Goal: Communication & Community: Answer question/provide support

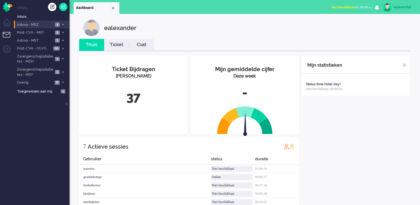
click at [62, 23] on span at bounding box center [63, 24] width 4 height 3
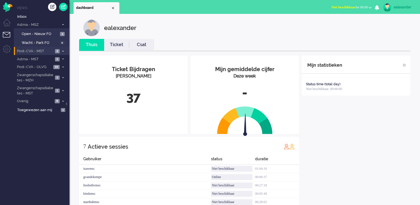
click at [64, 50] on span at bounding box center [63, 51] width 4 height 3
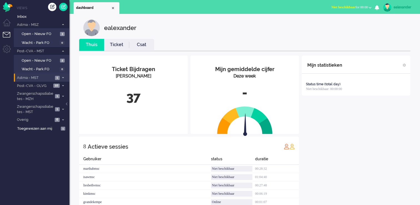
click at [64, 76] on span at bounding box center [63, 77] width 4 height 3
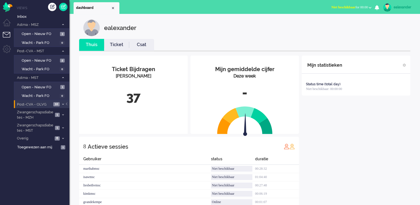
click at [63, 104] on icon at bounding box center [63, 104] width 2 height 2
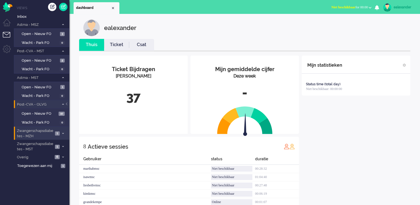
click at [60, 133] on li "Zwangerschapsdiabetes - MZH 1" at bounding box center [41, 133] width 55 height 13
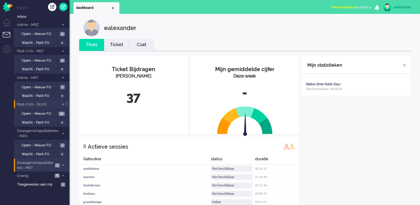
click at [64, 164] on span at bounding box center [63, 165] width 4 height 3
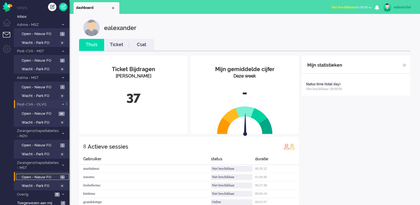
click at [36, 174] on span "Open - Nieuw FO" at bounding box center [40, 176] width 37 height 5
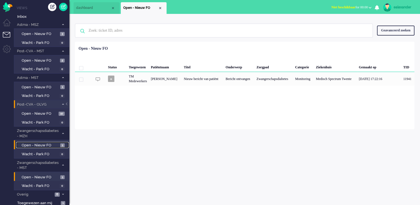
click at [41, 143] on span "Open - Nieuw FO" at bounding box center [40, 145] width 37 height 5
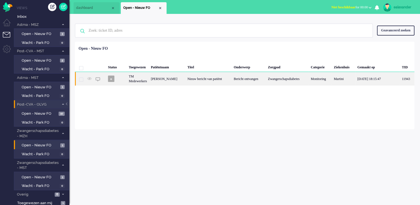
click at [264, 78] on div "Bericht ontvangen" at bounding box center [249, 79] width 34 height 14
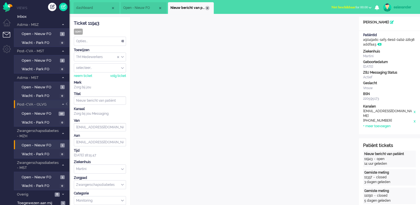
click at [208, 8] on div "Close tab" at bounding box center [207, 8] width 4 height 4
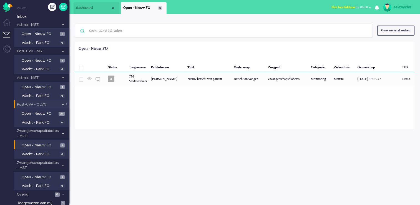
click at [161, 7] on div "Close tab" at bounding box center [160, 8] width 4 height 4
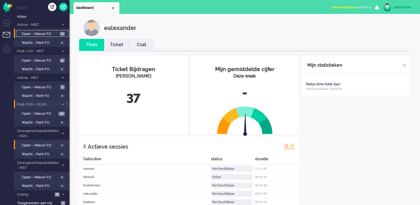
click at [50, 34] on span "Open - Nieuw FO" at bounding box center [40, 33] width 37 height 5
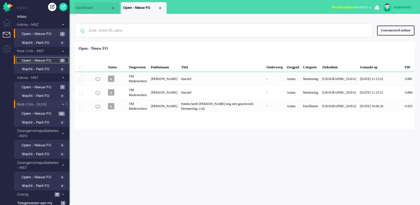
click at [45, 60] on span "Open - Nieuw FO" at bounding box center [40, 60] width 37 height 5
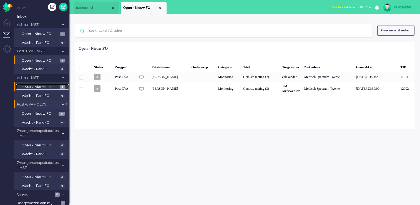
click at [50, 87] on span "Open - Nieuw FO" at bounding box center [40, 87] width 37 height 5
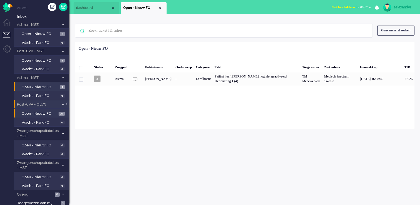
click at [53, 108] on li "Open - Nieuw FO 10" at bounding box center [41, 112] width 55 height 9
click at [53, 111] on span "Open - Nieuw FO" at bounding box center [40, 113] width 36 height 5
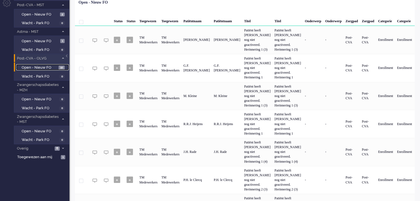
scroll to position [18, 0]
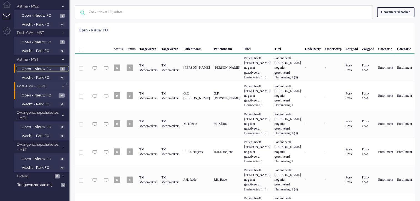
click at [62, 69] on span "1" at bounding box center [62, 69] width 4 height 4
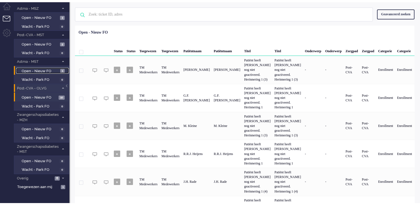
scroll to position [0, 0]
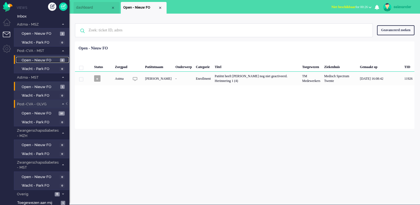
click at [57, 58] on span "Open - Nieuw FO" at bounding box center [40, 60] width 37 height 5
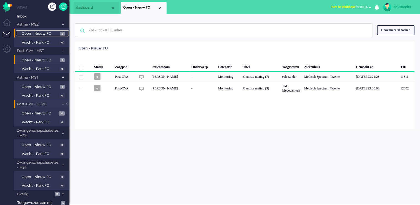
click at [56, 34] on span "Open - Nieuw FO" at bounding box center [40, 33] width 37 height 5
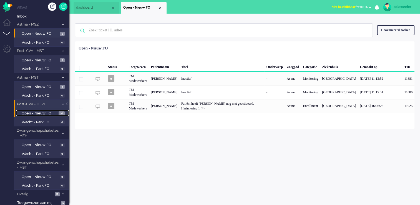
click at [57, 112] on span "Open - Nieuw FO" at bounding box center [40, 113] width 36 height 5
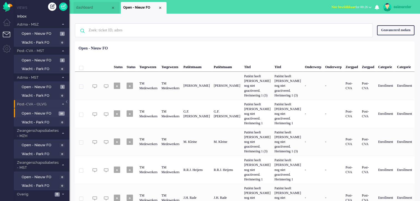
drag, startPoint x: 373, startPoint y: 6, endPoint x: 371, endPoint y: 7, distance: 3.2
click at [372, 6] on button "Niet beschikbaar for 00:26" at bounding box center [351, 7] width 47 height 8
click at [348, 24] on label "Online" at bounding box center [348, 24] width 44 height 5
click at [51, 34] on span "Open - Nieuw FO" at bounding box center [40, 33] width 37 height 5
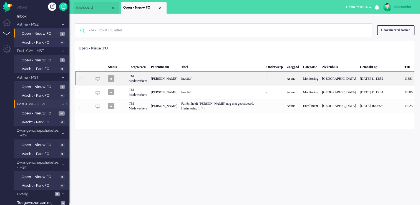
click at [222, 76] on div "Inactief" at bounding box center [221, 79] width 85 height 14
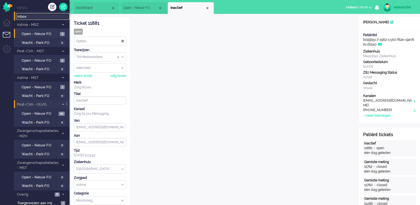
click at [49, 16] on span "Inbox" at bounding box center [43, 16] width 52 height 5
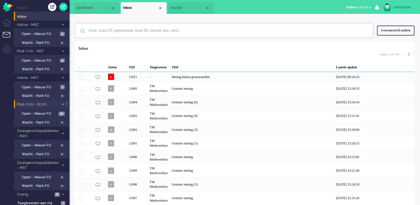
click at [335, 30] on input "text" at bounding box center [224, 30] width 280 height 13
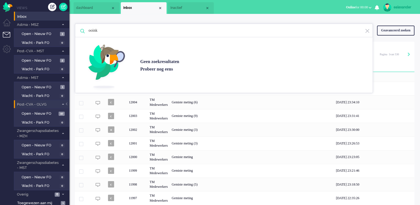
type input "ooink"
click at [398, 34] on div "Geavanceerd zoeken" at bounding box center [395, 31] width 37 height 10
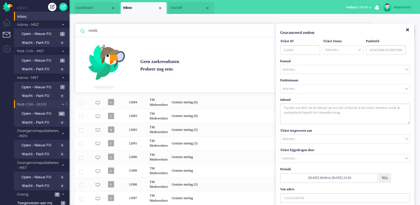
click at [303, 86] on input "Customer Name" at bounding box center [344, 88] width 129 height 9
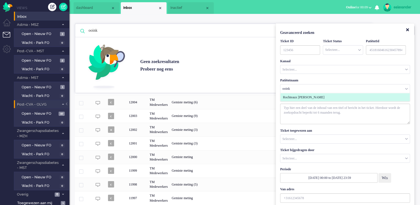
type input "ooink"
click at [302, 99] on li "Rochteaux [PERSON_NAME]" at bounding box center [344, 97] width 129 height 8
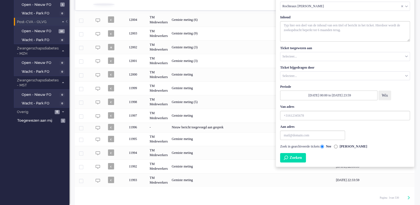
click at [298, 153] on button "Zoeken" at bounding box center [293, 157] width 26 height 9
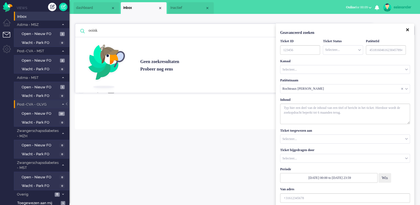
drag, startPoint x: 407, startPoint y: 29, endPoint x: 404, endPoint y: 31, distance: 3.1
click at [407, 29] on icon "Close" at bounding box center [407, 30] width 3 height 4
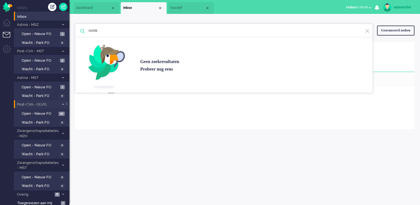
click at [369, 32] on img at bounding box center [367, 30] width 5 height 5
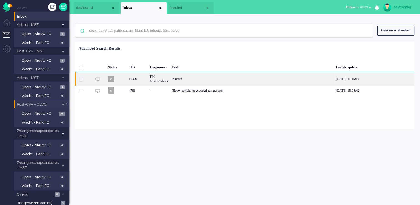
click at [225, 80] on div "Inactief" at bounding box center [252, 79] width 164 height 14
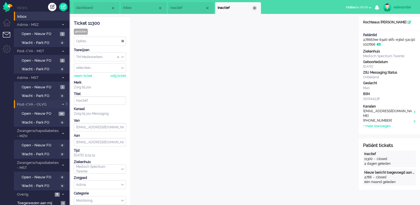
click at [256, 8] on div "Close tab" at bounding box center [254, 8] width 4 height 4
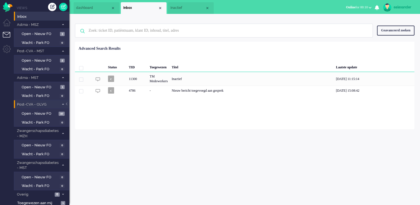
click at [406, 32] on div "Geavanceerd zoeken" at bounding box center [395, 31] width 37 height 10
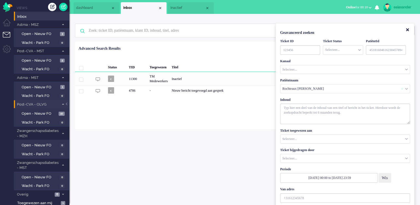
click at [402, 86] on div "Rochteaux [PERSON_NAME]" at bounding box center [344, 88] width 129 height 9
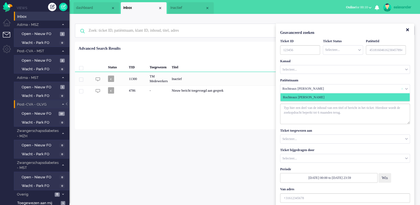
click at [402, 87] on span "Customer Name" at bounding box center [402, 89] width 2 height 4
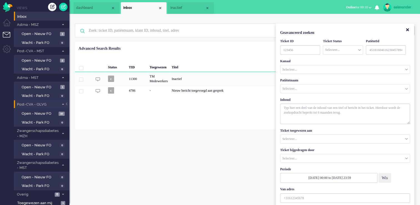
click at [365, 89] on input "Customer Name" at bounding box center [344, 88] width 129 height 9
type input "[PERSON_NAME]"
click at [327, 88] on input "Customer Name" at bounding box center [344, 88] width 129 height 9
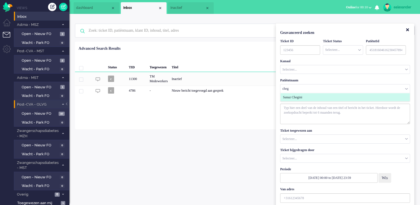
type input "cheg"
click at [323, 98] on li "Sanaz Chegini" at bounding box center [344, 97] width 129 height 8
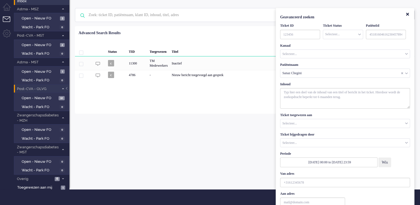
scroll to position [44, 0]
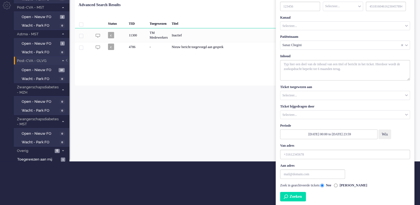
click at [292, 198] on button "Zoeken" at bounding box center [293, 196] width 26 height 9
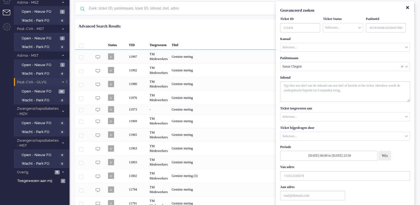
scroll to position [0, 0]
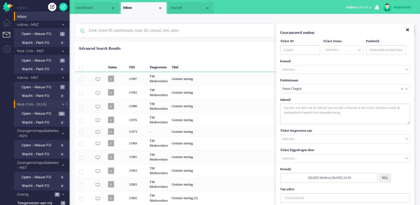
click at [406, 31] on icon "Close" at bounding box center [407, 30] width 3 height 4
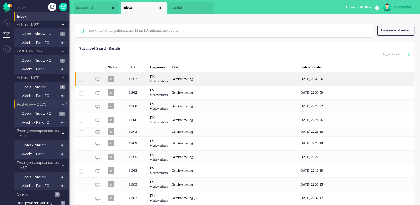
click at [201, 79] on div "Gemiste meting" at bounding box center [234, 79] width 128 height 14
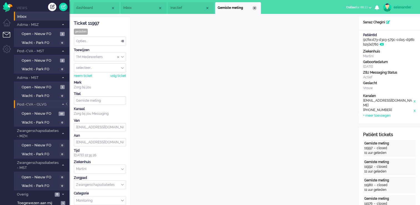
click at [253, 8] on div "Close tab" at bounding box center [254, 8] width 4 height 4
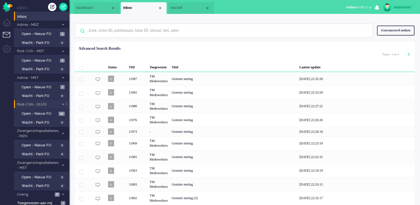
drag, startPoint x: 183, startPoint y: 9, endPoint x: 191, endPoint y: 7, distance: 7.6
click at [183, 9] on span "Inactief" at bounding box center [187, 8] width 35 height 5
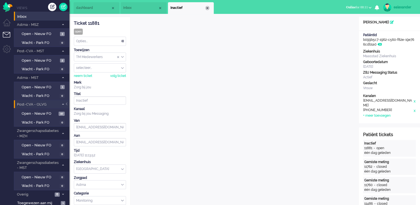
click at [206, 9] on div "Close tab" at bounding box center [207, 8] width 4 height 4
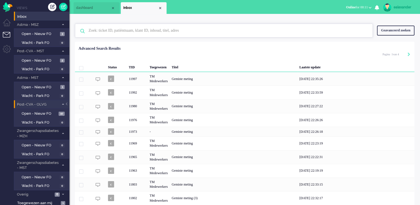
click at [121, 32] on input "text" at bounding box center [224, 30] width 280 height 13
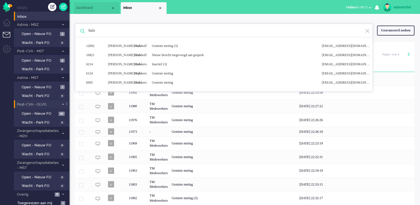
type input "huls"
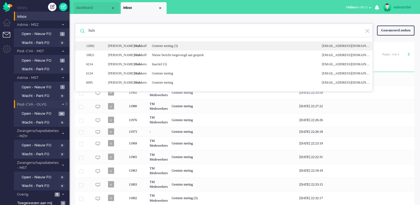
click at [159, 45] on div "Gemiste meting (3)" at bounding box center [233, 46] width 170 height 5
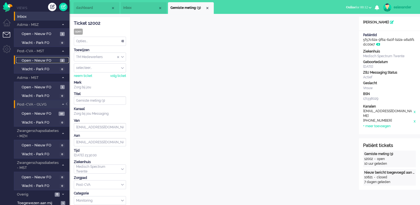
click at [44, 60] on span "Open - Nieuw FO" at bounding box center [40, 60] width 37 height 5
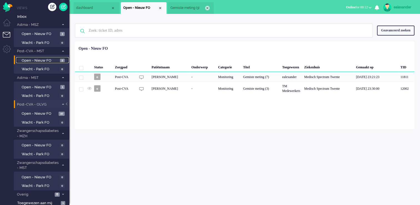
click at [208, 8] on div "Close tab" at bounding box center [207, 8] width 4 height 4
click at [37, 33] on span "Open - Nieuw FO" at bounding box center [40, 33] width 37 height 5
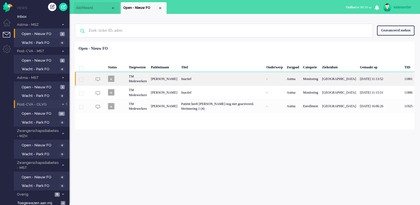
click at [234, 84] on div "Inactief" at bounding box center [221, 79] width 85 height 14
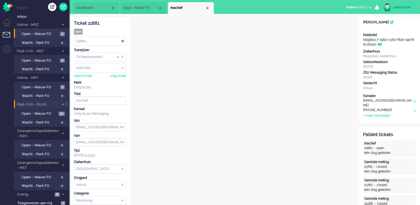
click at [138, 11] on li "Open - Nieuw FO" at bounding box center [144, 8] width 46 height 12
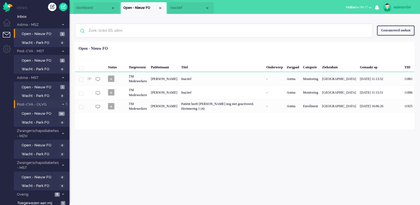
click at [189, 3] on li "Inactief" at bounding box center [191, 8] width 46 height 12
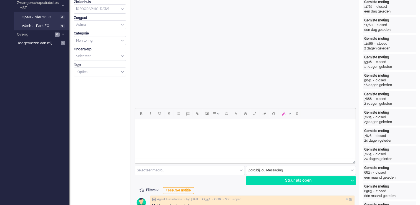
scroll to position [194, 0]
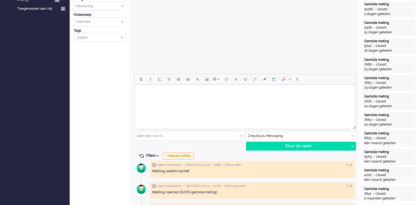
click at [246, 99] on html at bounding box center [245, 92] width 221 height 14
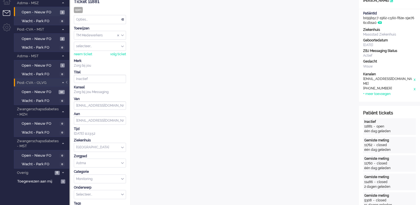
scroll to position [0, 0]
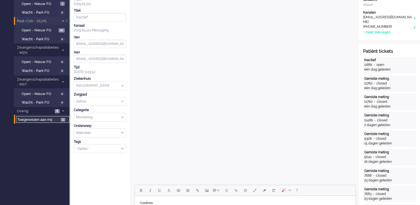
click at [56, 120] on span "Toegewezen aan mij" at bounding box center [38, 119] width 42 height 5
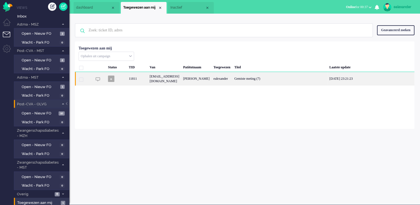
click at [211, 81] on div "[PERSON_NAME]" at bounding box center [196, 79] width 30 height 14
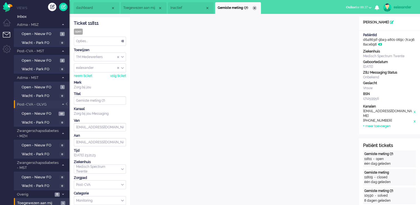
click at [254, 8] on div "Close tab" at bounding box center [254, 8] width 4 height 4
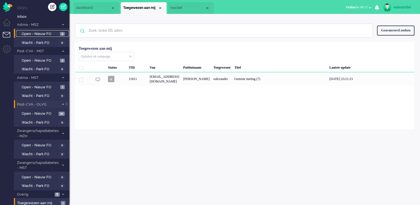
click at [61, 35] on span "3" at bounding box center [62, 34] width 5 height 4
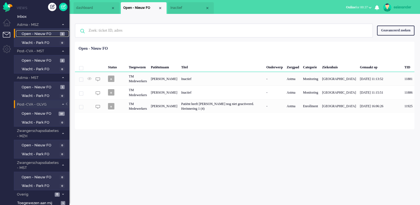
click at [186, 10] on span "Inactief" at bounding box center [187, 8] width 35 height 5
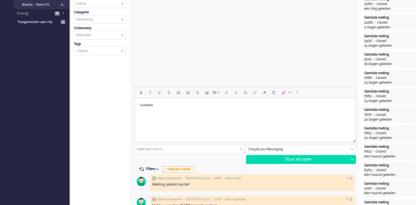
scroll to position [194, 0]
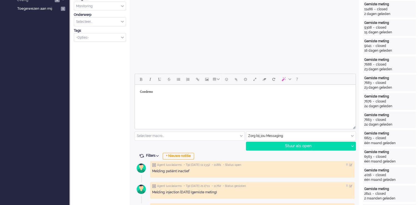
click at [161, 90] on body "Goedemo" at bounding box center [245, 92] width 216 height 10
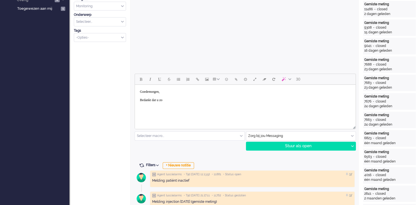
drag, startPoint x: 141, startPoint y: 100, endPoint x: 198, endPoint y: 100, distance: 57.1
click at [198, 100] on body "Goedemorgen, Bedankt dat u zo" at bounding box center [245, 96] width 216 height 18
drag, startPoint x: 138, startPoint y: 100, endPoint x: 206, endPoint y: 101, distance: 68.0
click at [206, 100] on body "Goedemorgen, Bedankt dat u zo" at bounding box center [245, 96] width 216 height 18
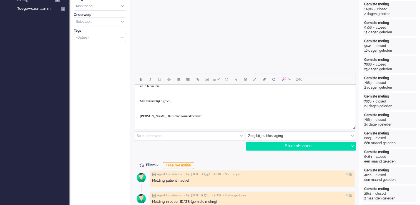
click at [147, 93] on p "Rich Text Area. Press ALT-0 for help." at bounding box center [245, 94] width 211 height 4
click at [145, 108] on p "Rich Text Area. Press ALT-0 for help." at bounding box center [245, 109] width 211 height 4
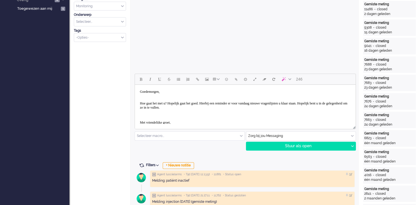
scroll to position [19, 0]
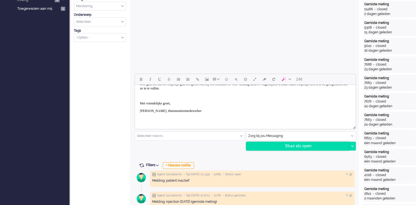
click at [297, 147] on div "Stuur als open" at bounding box center [297, 146] width 103 height 8
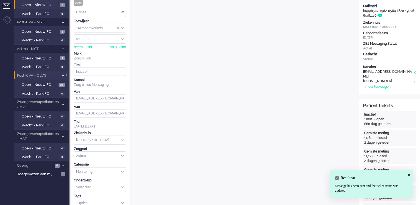
scroll to position [0, 0]
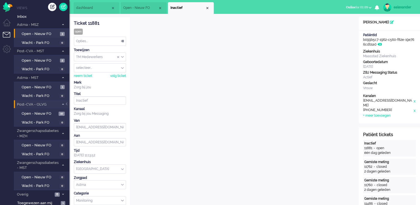
click at [123, 43] on div "Opties..." at bounding box center [100, 41] width 52 height 9
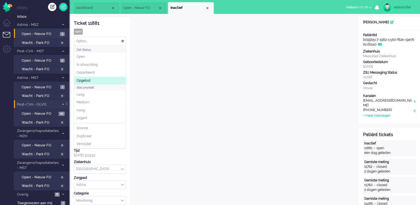
click at [98, 79] on li "Opgelost" at bounding box center [100, 81] width 52 height 8
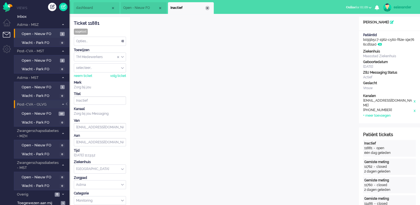
click at [208, 8] on div "Close tab" at bounding box center [207, 8] width 4 height 4
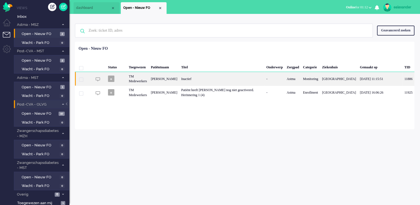
click at [207, 77] on div "Inactief" at bounding box center [221, 79] width 85 height 14
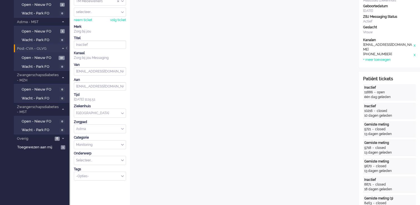
scroll to position [55, 0]
drag, startPoint x: 399, startPoint y: 69, endPoint x: 393, endPoint y: 71, distance: 6.2
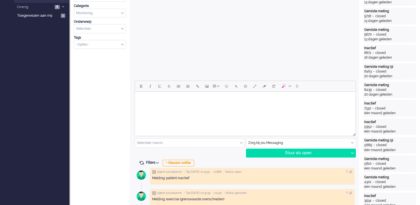
scroll to position [222, 0]
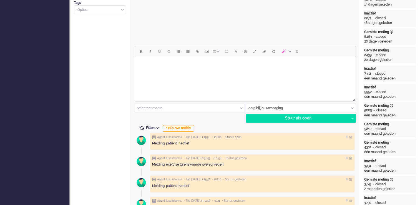
click at [249, 70] on html at bounding box center [245, 64] width 221 height 14
click at [147, 79] on p "Rich Text Area. Press ALT-0 for help." at bounding box center [245, 81] width 211 height 4
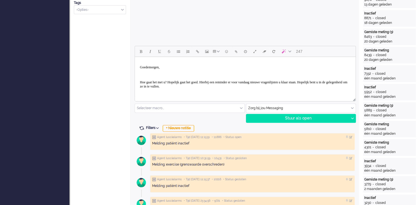
scroll to position [194, 0]
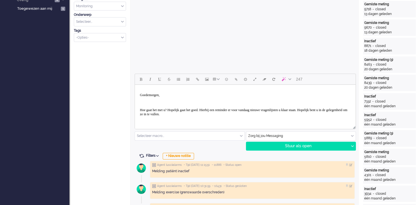
click at [146, 100] on body "Goedemorgen, [PERSON_NAME] gaat het met u? Hopelijk gaat het goed. Hierbij een …" at bounding box center [245, 116] width 216 height 58
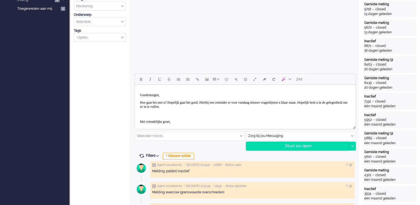
click at [287, 147] on div "Stuur als open" at bounding box center [297, 146] width 103 height 8
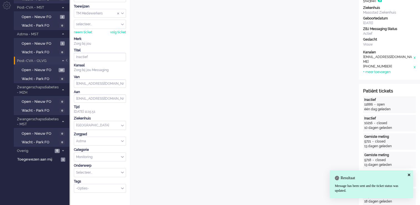
scroll to position [0, 0]
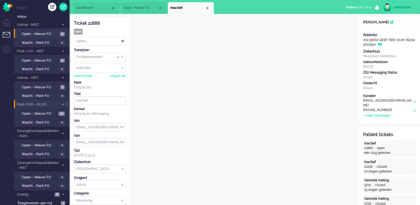
click at [123, 42] on div "Opties..." at bounding box center [100, 41] width 52 height 9
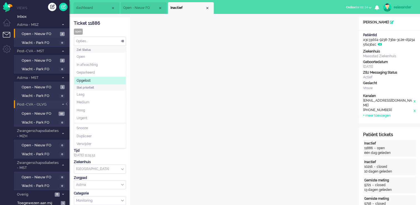
click at [94, 78] on li "Opgelost" at bounding box center [100, 81] width 52 height 8
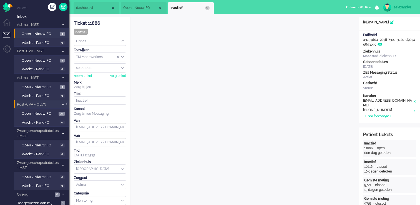
click at [206, 7] on div "Close tab" at bounding box center [207, 8] width 4 height 4
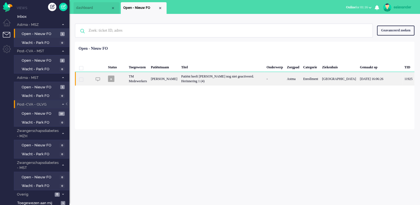
click at [227, 83] on div "Patiënt heeft [PERSON_NAME] nog niet geactiveerd. Herinnering 1 (4)" at bounding box center [221, 79] width 85 height 14
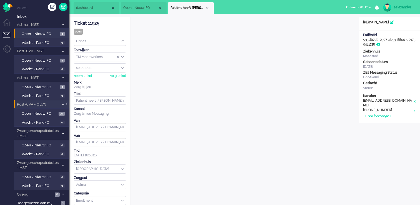
scroll to position [17, 0]
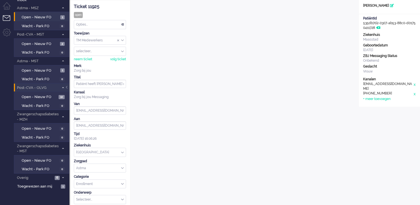
click at [67, 87] on div at bounding box center [67, 90] width 3 height 8
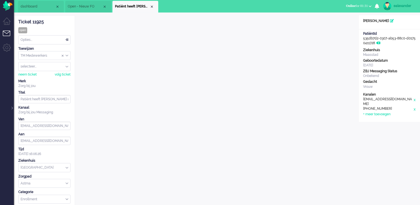
scroll to position [0, 0]
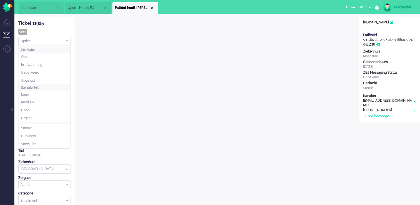
click at [63, 41] on div "Opties..." at bounding box center [45, 41] width 52 height 9
drag, startPoint x: 45, startPoint y: 79, endPoint x: 55, endPoint y: 67, distance: 15.3
click at [45, 80] on li "Opgelost" at bounding box center [45, 81] width 52 height 8
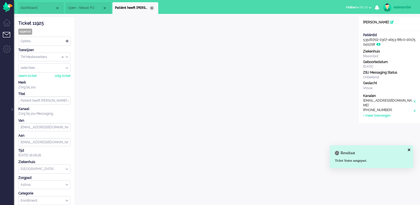
click at [151, 8] on div "Close tab" at bounding box center [152, 8] width 4 height 4
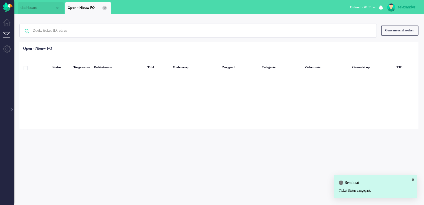
click at [105, 8] on div "Close tab" at bounding box center [104, 8] width 4 height 4
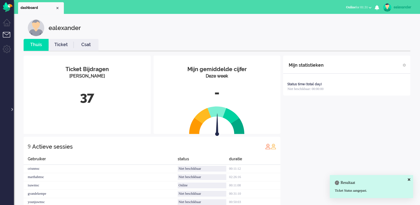
click at [11, 109] on div at bounding box center [11, 106] width 3 height 8
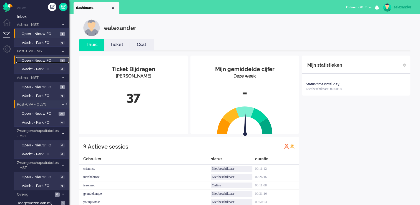
click at [39, 60] on span "Open - Nieuw FO" at bounding box center [40, 60] width 37 height 5
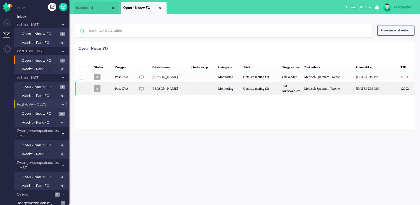
click at [254, 91] on div "Gemiste meting (3)" at bounding box center [260, 89] width 39 height 14
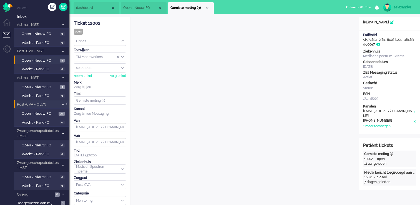
scroll to position [17, 0]
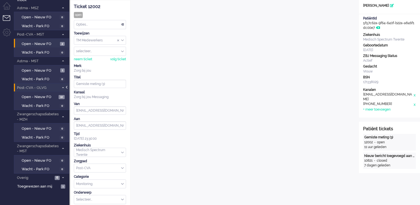
click at [67, 87] on div at bounding box center [67, 90] width 3 height 8
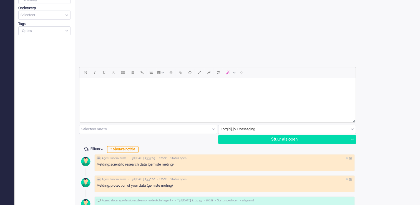
scroll to position [211, 0]
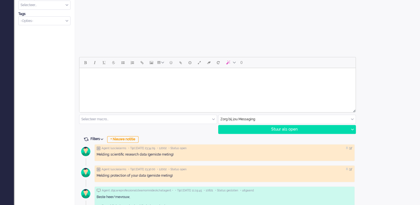
click at [352, 119] on div "Zorg bij jou Messaging" at bounding box center [286, 119] width 137 height 9
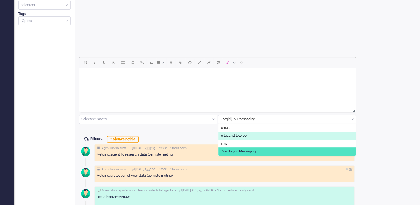
click at [263, 134] on li "uitgaand telefoon" at bounding box center [286, 135] width 137 height 8
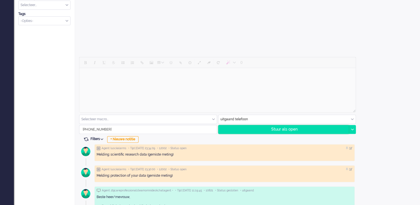
click at [279, 127] on div "Stuur als open" at bounding box center [283, 129] width 130 height 8
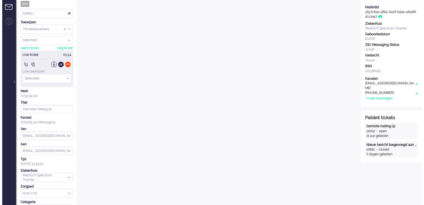
scroll to position [0, 0]
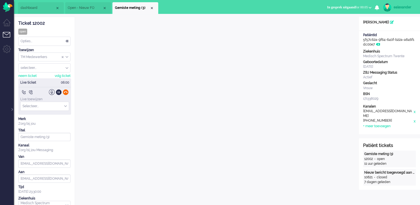
click at [66, 93] on div at bounding box center [66, 92] width 6 height 6
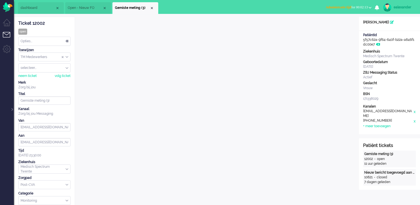
click at [62, 42] on div "Opties..." at bounding box center [45, 41] width 52 height 9
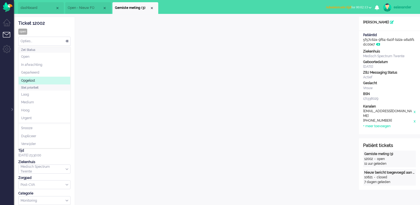
click at [46, 78] on li "Opgelost" at bounding box center [45, 81] width 52 height 8
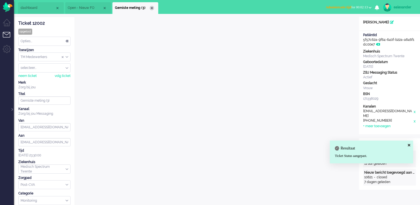
click at [152, 7] on div "Close tab" at bounding box center [152, 8] width 4 height 4
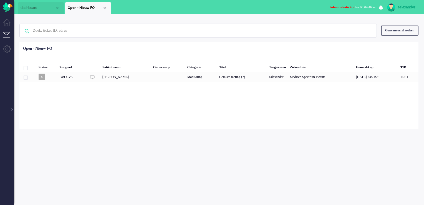
click at [347, 4] on button "Administratie tijd for 00:04:46" at bounding box center [352, 7] width 52 height 8
click at [347, 23] on label "Online" at bounding box center [352, 24] width 44 height 5
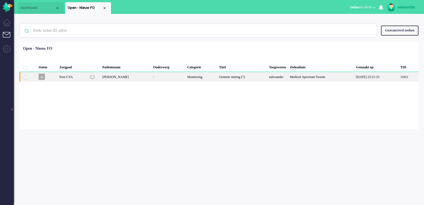
click at [197, 80] on div "Monitoring" at bounding box center [201, 77] width 32 height 10
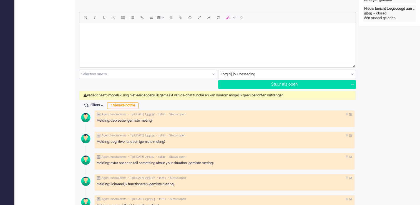
scroll to position [250, 0]
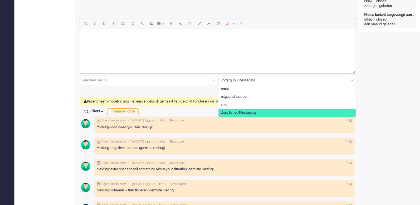
click at [354, 79] on input "text" at bounding box center [286, 80] width 137 height 9
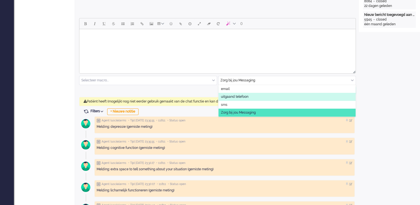
click at [277, 97] on li "uitgaand telefoon" at bounding box center [286, 97] width 137 height 8
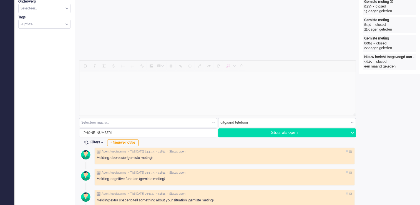
scroll to position [194, 0]
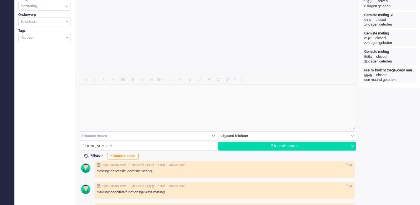
click at [289, 149] on div "Stuur als open" at bounding box center [283, 146] width 130 height 8
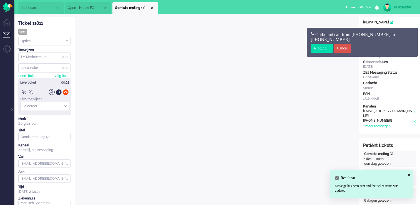
scroll to position [0, 0]
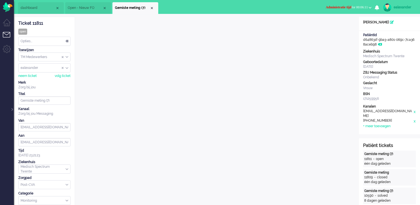
click at [355, 6] on span "Administratie tijd for 00:06:11" at bounding box center [346, 7] width 42 height 4
click at [347, 24] on label "Online" at bounding box center [348, 24] width 44 height 5
click at [11, 107] on div at bounding box center [11, 106] width 3 height 8
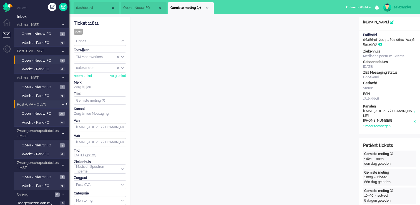
click at [68, 103] on div at bounding box center [67, 106] width 3 height 8
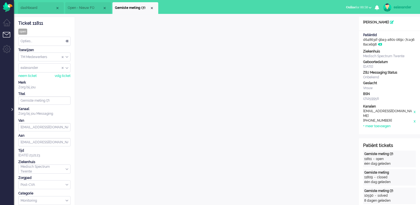
click at [13, 110] on div at bounding box center [11, 106] width 3 height 8
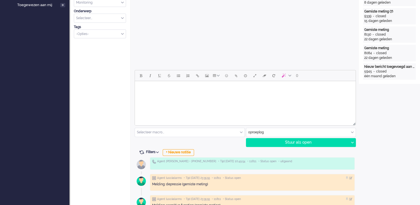
scroll to position [222, 0]
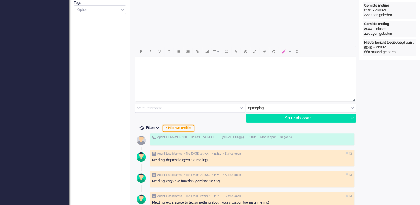
click at [174, 130] on div "+ Nieuwe notitie" at bounding box center [178, 128] width 31 height 7
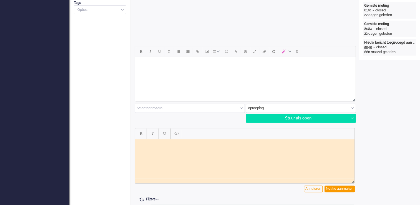
scroll to position [0, 0]
click at [210, 147] on html at bounding box center [244, 143] width 219 height 9
click at [336, 186] on div "Notitie aanmaken" at bounding box center [339, 188] width 30 height 7
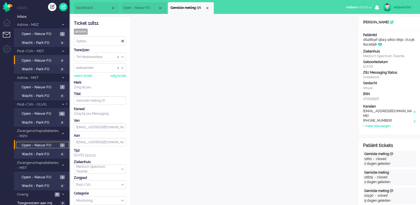
click at [54, 143] on span "Open - Nieuw FO" at bounding box center [40, 145] width 37 height 5
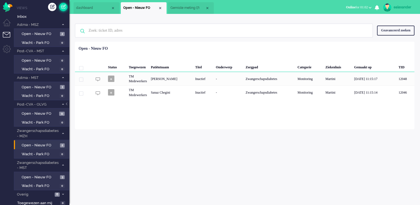
click at [64, 7] on link at bounding box center [63, 7] width 8 height 8
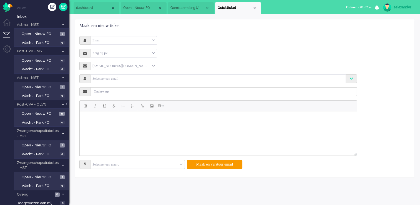
click at [152, 41] on div "Email" at bounding box center [123, 40] width 66 height 9
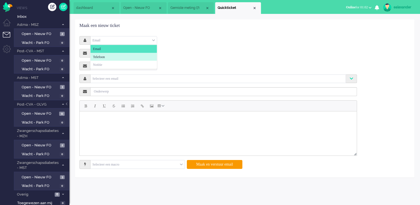
click at [141, 55] on li "Telefoon" at bounding box center [123, 57] width 66 height 8
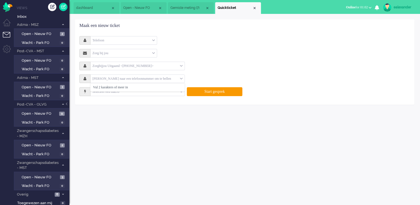
click at [100, 80] on input "text" at bounding box center [134, 78] width 89 height 6
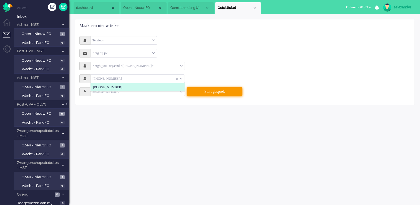
type input "+31534872092"
click at [212, 93] on button "Start gesprek" at bounding box center [214, 91] width 55 height 9
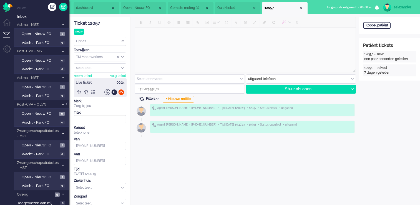
type input "+31534872092"
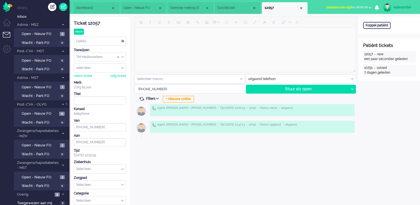
click at [354, 7] on span "Administratie tijd for 00:00:49" at bounding box center [346, 7] width 42 height 4
click at [344, 24] on label "Online" at bounding box center [348, 24] width 44 height 5
click at [121, 41] on div "Opties..." at bounding box center [100, 41] width 52 height 9
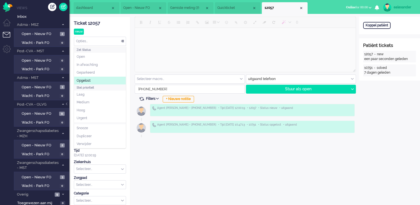
click at [107, 80] on li "Opgelost" at bounding box center [100, 81] width 52 height 8
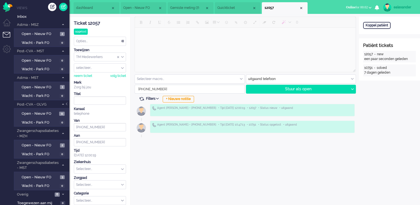
click at [185, 5] on li "Gemiste meting (7)" at bounding box center [191, 8] width 46 height 12
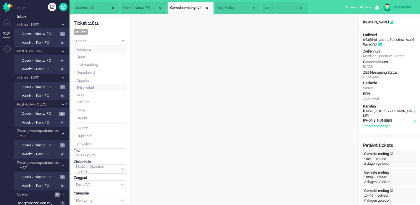
click at [122, 41] on div "Opties..." at bounding box center [100, 41] width 52 height 9
click at [101, 80] on li "Opgelost" at bounding box center [100, 81] width 52 height 8
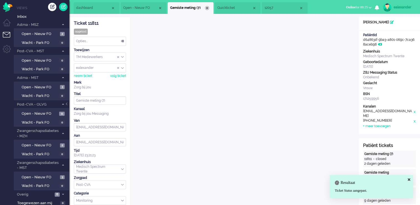
click at [206, 7] on div "Close tab" at bounding box center [207, 8] width 4 height 4
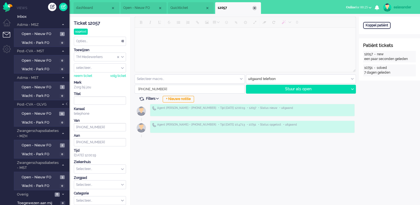
click at [254, 8] on div "Close tab" at bounding box center [254, 8] width 4 height 4
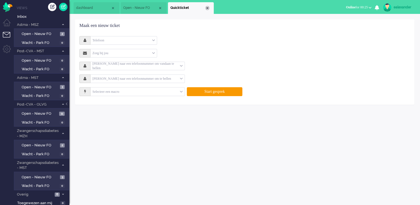
click at [208, 8] on div "Close tab" at bounding box center [207, 8] width 4 height 4
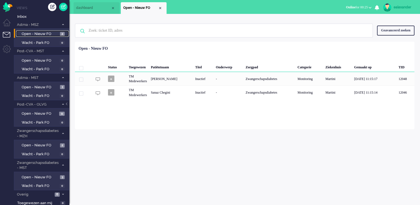
click at [55, 33] on span "Open - Nieuw FO" at bounding box center [40, 33] width 37 height 5
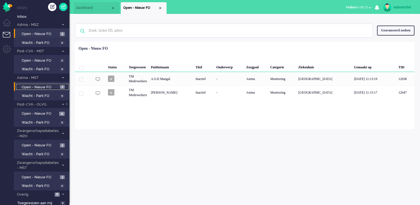
click at [49, 87] on span "Open - Nieuw FO" at bounding box center [40, 87] width 37 height 5
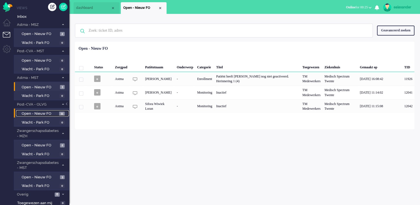
click at [54, 113] on span "Open - Nieuw FO" at bounding box center [40, 113] width 36 height 5
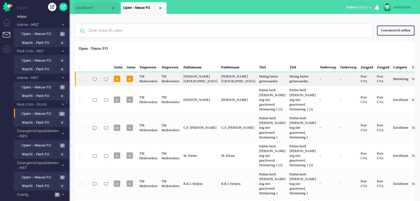
click at [213, 77] on div "J. Bisang" at bounding box center [200, 79] width 38 height 14
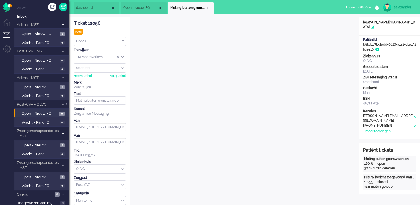
drag, startPoint x: 207, startPoint y: 7, endPoint x: 205, endPoint y: 10, distance: 3.2
click at [207, 7] on div "Close tab" at bounding box center [207, 8] width 4 height 4
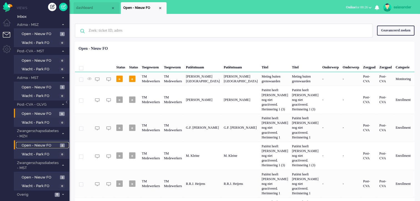
click at [55, 145] on span "Open - Nieuw FO" at bounding box center [40, 145] width 37 height 5
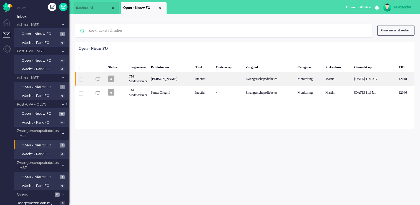
click at [244, 78] on div "Zwangerschapsdiabetes" at bounding box center [270, 79] width 52 height 14
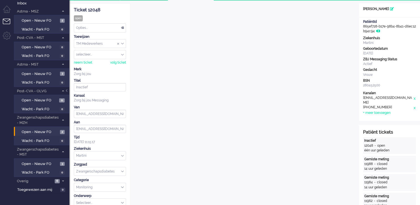
scroll to position [11, 0]
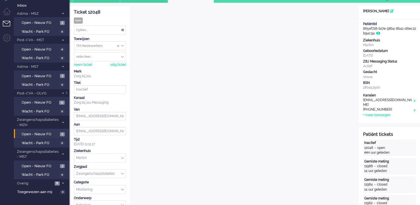
click at [124, 30] on div "Opties..." at bounding box center [100, 30] width 52 height 9
click at [122, 45] on div "TM Medewerkers" at bounding box center [100, 46] width 52 height 9
click at [116, 62] on li "TM Verpleegkundigen" at bounding box center [100, 62] width 52 height 8
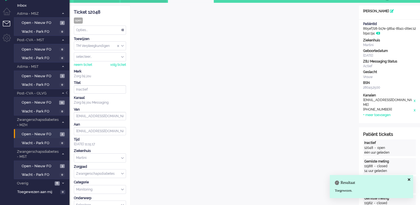
scroll to position [0, 0]
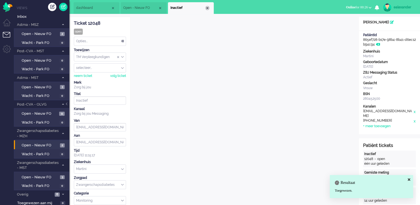
click at [206, 9] on div "Close tab" at bounding box center [207, 8] width 4 height 4
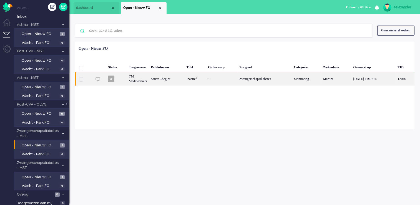
click at [231, 80] on div "-" at bounding box center [221, 79] width 31 height 14
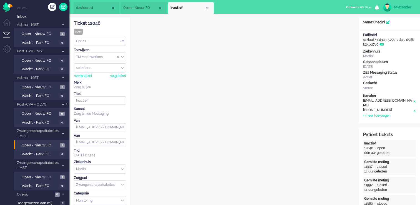
click at [123, 56] on div "TM Medewerkers" at bounding box center [100, 57] width 52 height 9
click at [120, 75] on li "TM Verpleegkundigen" at bounding box center [100, 73] width 52 height 8
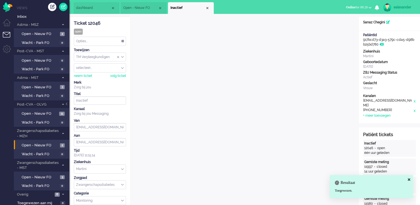
drag, startPoint x: 206, startPoint y: 8, endPoint x: 200, endPoint y: 8, distance: 6.4
click at [206, 8] on div "Close tab" at bounding box center [207, 8] width 4 height 4
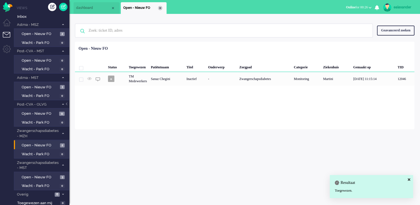
click at [159, 7] on div "Close tab" at bounding box center [160, 8] width 4 height 4
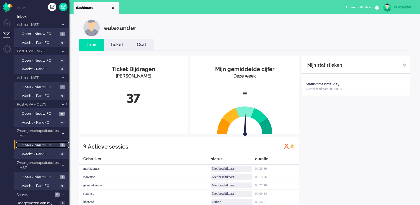
click at [58, 145] on span "Open - Nieuw FO" at bounding box center [40, 145] width 37 height 5
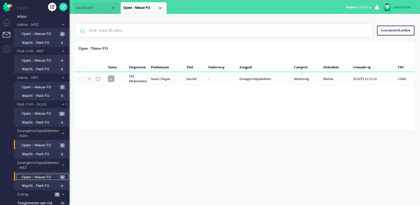
click at [52, 177] on span "Open - Nieuw FO" at bounding box center [40, 176] width 37 height 5
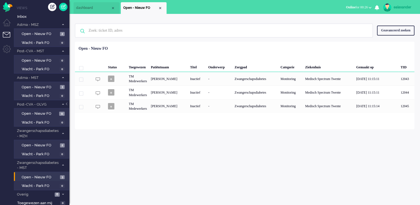
click at [361, 6] on span "Online for 00:26" at bounding box center [357, 7] width 22 height 4
click at [399, 7] on div "ealexander" at bounding box center [403, 7] width 21 height 6
click at [100, 6] on span "dashboard" at bounding box center [93, 8] width 35 height 5
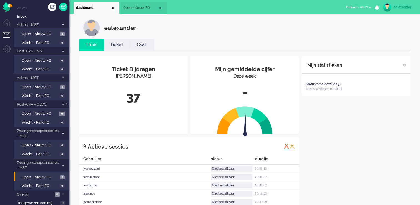
click at [370, 7] on b "button" at bounding box center [369, 8] width 3 height 2
click at [402, 6] on div "ealexander" at bounding box center [403, 7] width 21 height 6
click at [365, 7] on span "Online for 00:29" at bounding box center [357, 7] width 22 height 4
click at [356, 18] on label "Niet beschikbaar" at bounding box center [348, 18] width 44 height 5
click at [405, 6] on div "ealexander" at bounding box center [403, 7] width 21 height 6
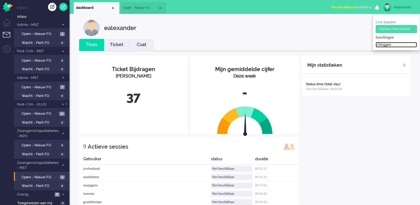
click at [390, 42] on link "Uitloggen" at bounding box center [395, 45] width 41 height 6
